Goal: Navigation & Orientation: Find specific page/section

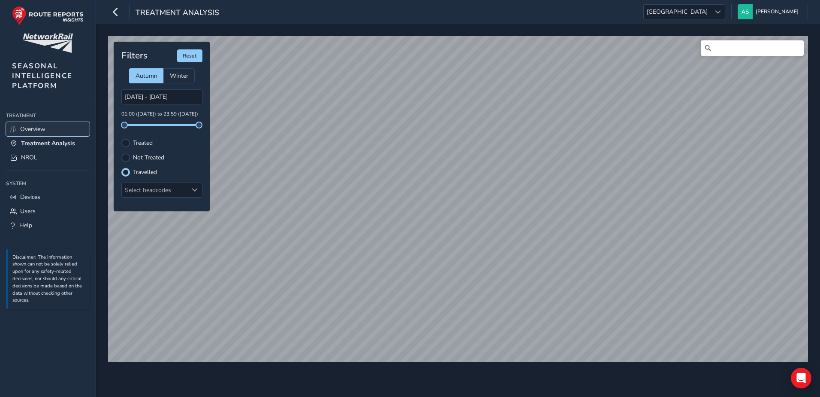
click at [48, 134] on link "Overview" at bounding box center [48, 129] width 84 height 14
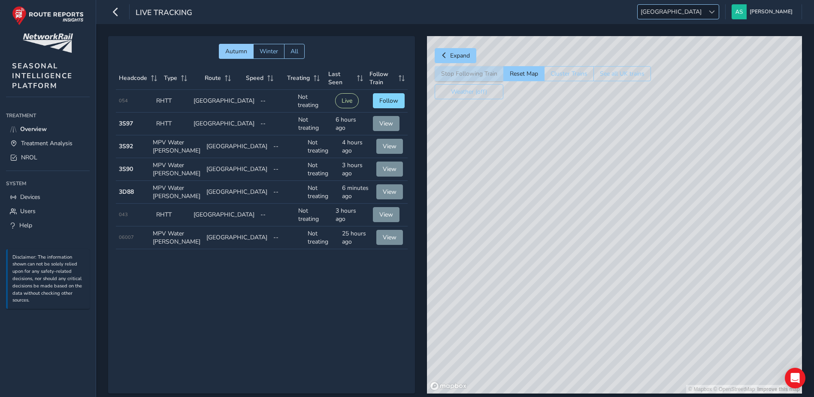
click at [719, 7] on div at bounding box center [712, 12] width 14 height 14
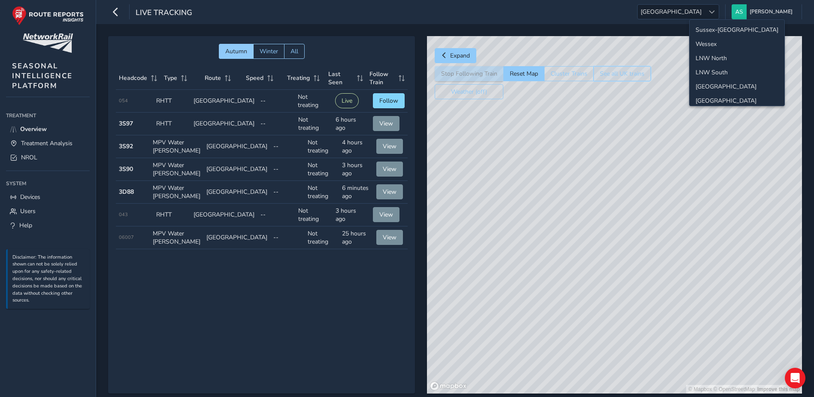
click at [603, 75] on button "See all UK trains" at bounding box center [622, 73] width 58 height 15
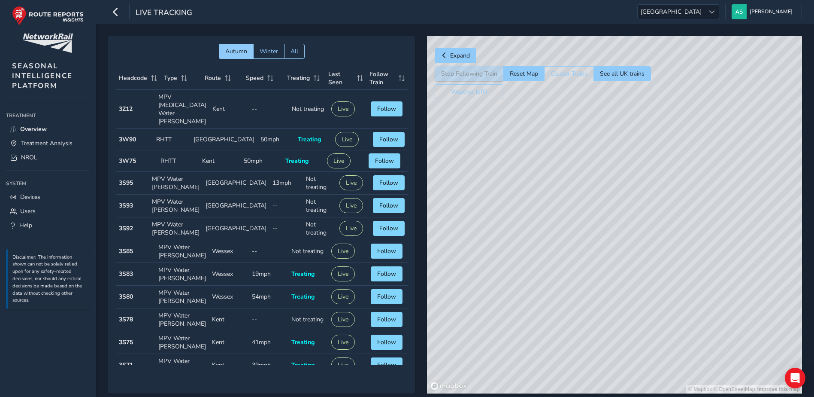
click at [558, 157] on div "© Mapbox © OpenStreetMap Improve this map" at bounding box center [614, 214] width 375 height 357
drag, startPoint x: 570, startPoint y: 268, endPoint x: 601, endPoint y: 120, distance: 151.3
click at [600, 98] on div "Expand Stop Following Train Reset Map Cluster Trains See all UK trains Weather …" at bounding box center [614, 214] width 375 height 357
click at [584, 200] on div "© Mapbox © OpenStreetMap Improve this map © Maxar" at bounding box center [614, 214] width 375 height 357
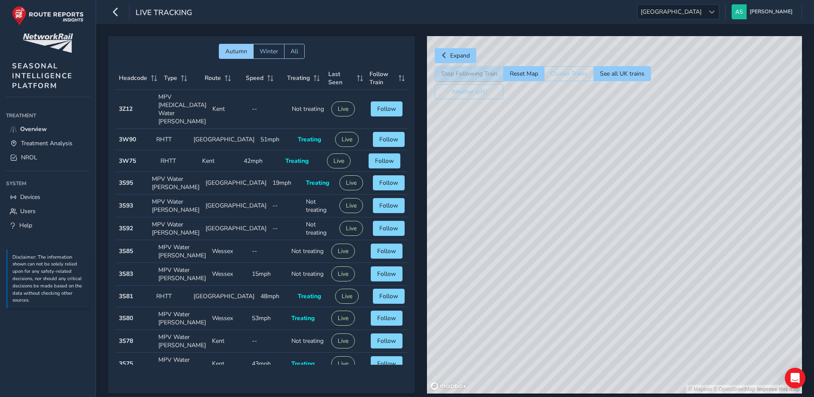
drag, startPoint x: 672, startPoint y: 270, endPoint x: 587, endPoint y: 206, distance: 106.0
click at [556, 160] on div "© Mapbox © OpenStreetMap Improve this map" at bounding box center [614, 214] width 375 height 357
drag, startPoint x: 648, startPoint y: 280, endPoint x: 616, endPoint y: 221, distance: 67.2
click at [616, 221] on div "© Mapbox © OpenStreetMap Improve this map" at bounding box center [614, 214] width 375 height 357
drag, startPoint x: 642, startPoint y: 308, endPoint x: 586, endPoint y: 236, distance: 90.8
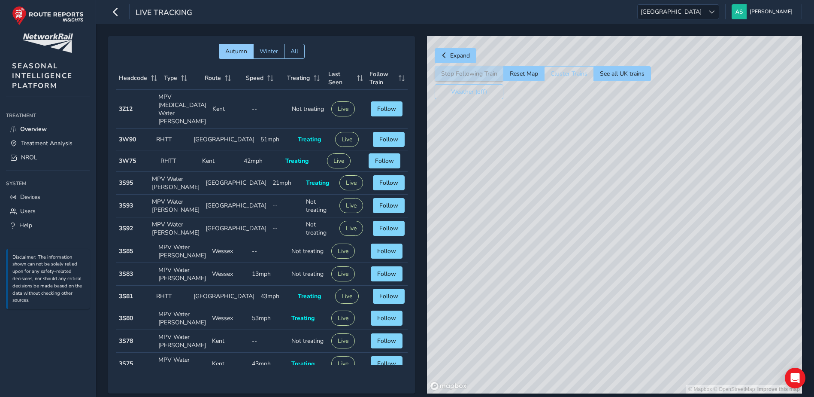
click at [586, 236] on div "© Mapbox © OpenStreetMap Improve this map" at bounding box center [614, 214] width 375 height 357
drag, startPoint x: 621, startPoint y: 350, endPoint x: 619, endPoint y: 265, distance: 85.4
click at [619, 265] on div "© Mapbox © OpenStreetMap Improve this map" at bounding box center [614, 214] width 375 height 357
drag, startPoint x: 542, startPoint y: 186, endPoint x: 636, endPoint y: 266, distance: 124.2
click at [636, 266] on div "© Mapbox © OpenStreetMap Improve this map" at bounding box center [614, 214] width 375 height 357
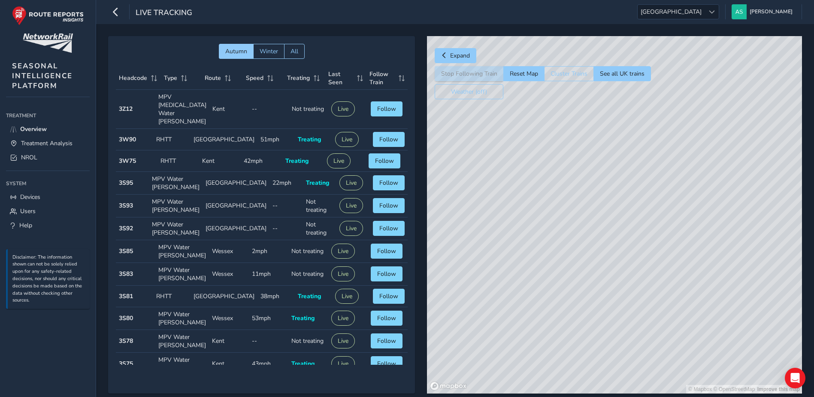
drag, startPoint x: 654, startPoint y: 290, endPoint x: 604, endPoint y: 186, distance: 115.5
click at [604, 186] on div "© Mapbox © OpenStreetMap Improve this map" at bounding box center [614, 214] width 375 height 357
click at [639, 236] on div "© Mapbox © OpenStreetMap Improve this map" at bounding box center [614, 214] width 375 height 357
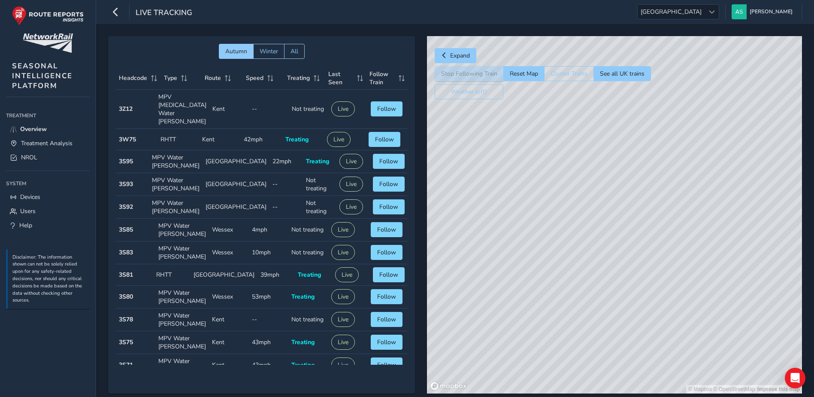
click at [620, 260] on div "© Mapbox © OpenStreetMap Improve this map" at bounding box center [614, 214] width 375 height 357
click at [621, 236] on div "© Mapbox © OpenStreetMap Improve this map" at bounding box center [614, 214] width 375 height 357
drag, startPoint x: 548, startPoint y: 225, endPoint x: 627, endPoint y: 170, distance: 96.5
click at [627, 170] on div "© Mapbox © OpenStreetMap Improve this map © Maxar" at bounding box center [614, 214] width 375 height 357
